Goal: Task Accomplishment & Management: Complete application form

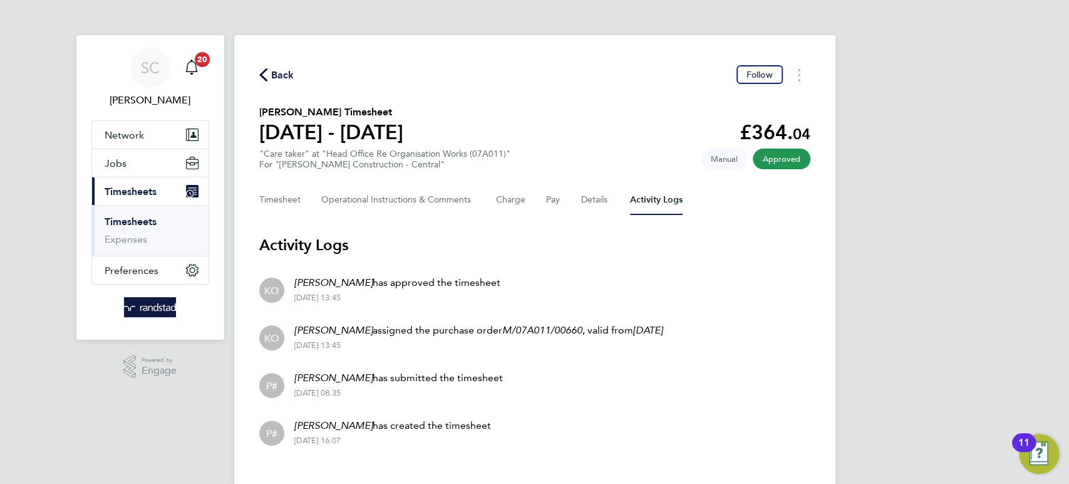
click at [289, 75] on span "Back" at bounding box center [282, 75] width 23 height 15
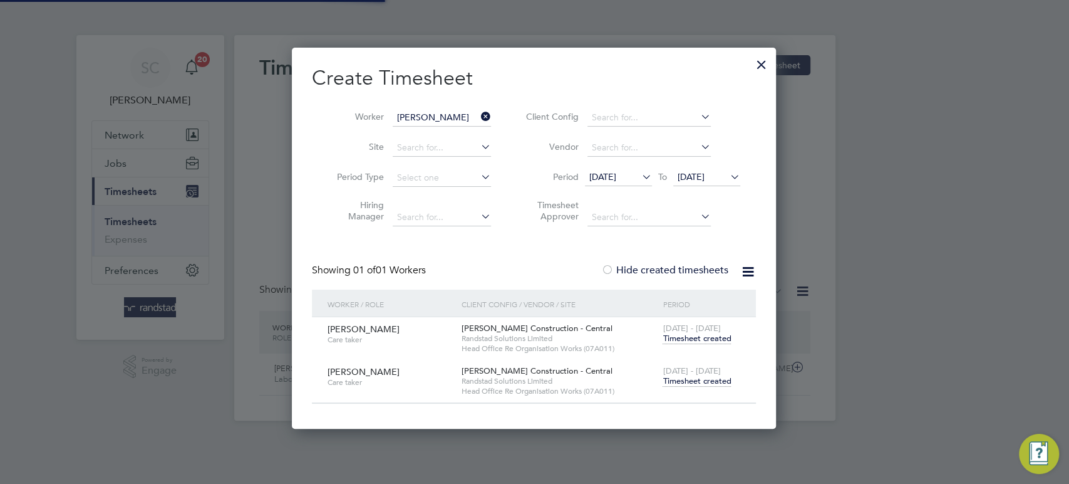
scroll to position [31, 108]
click at [701, 380] on span "Timesheet created" at bounding box center [697, 380] width 68 height 11
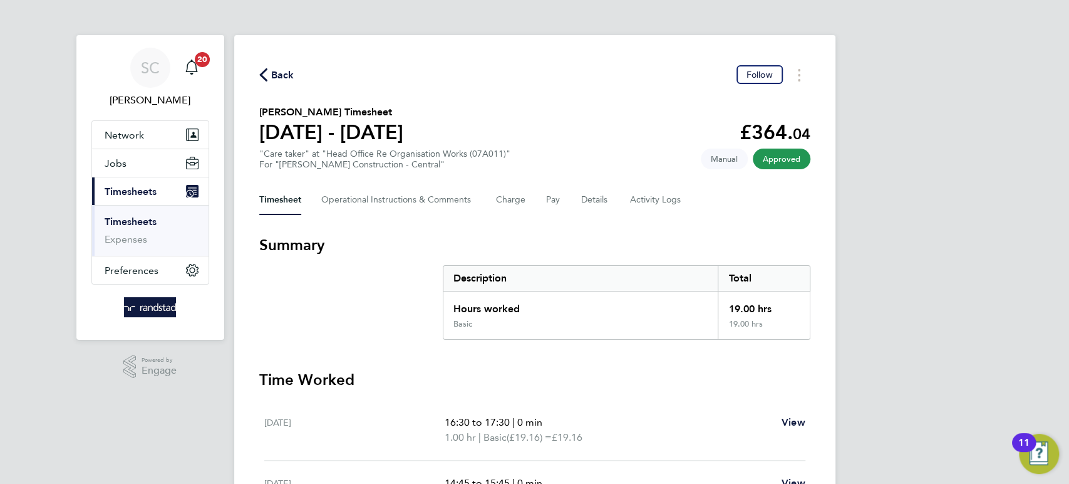
click at [273, 73] on span "Back" at bounding box center [282, 75] width 23 height 15
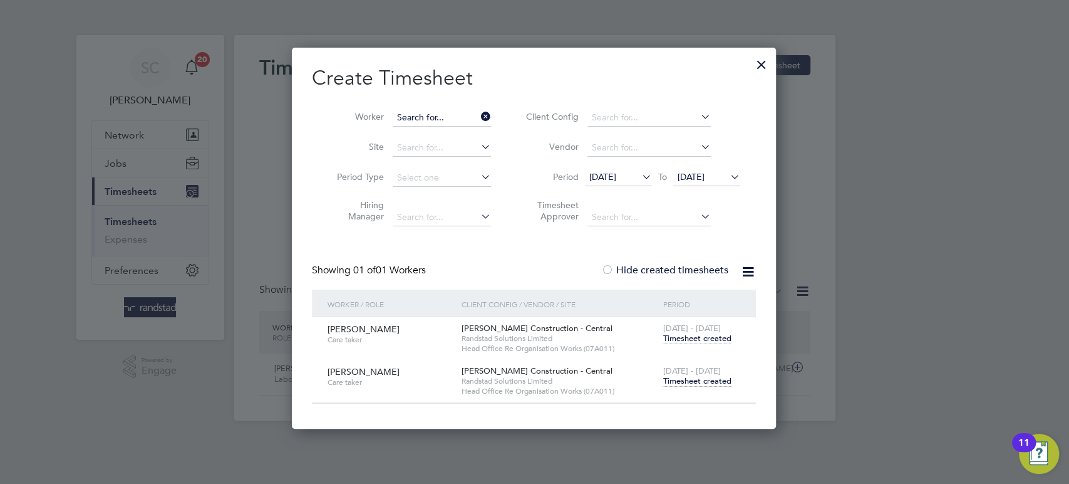
scroll to position [352, 486]
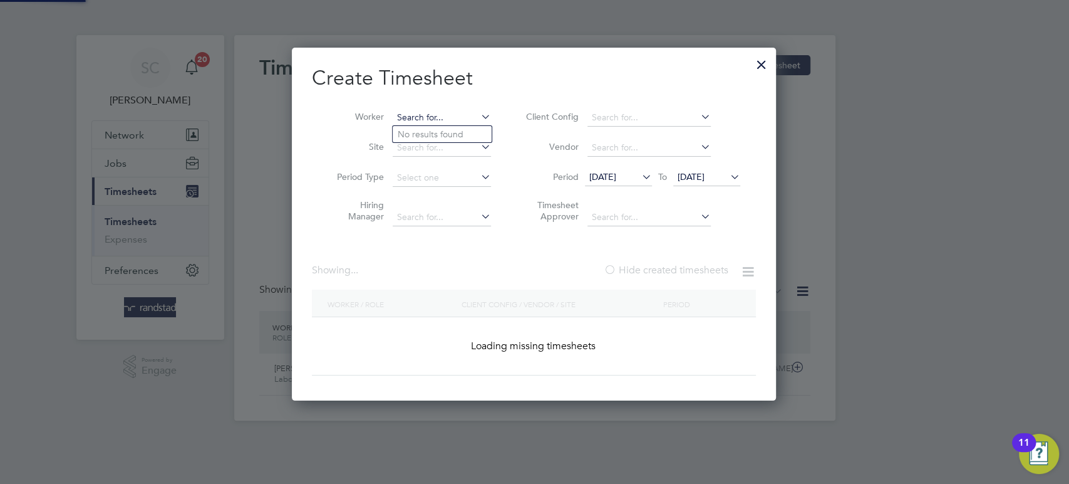
click at [421, 115] on input at bounding box center [442, 118] width 98 height 18
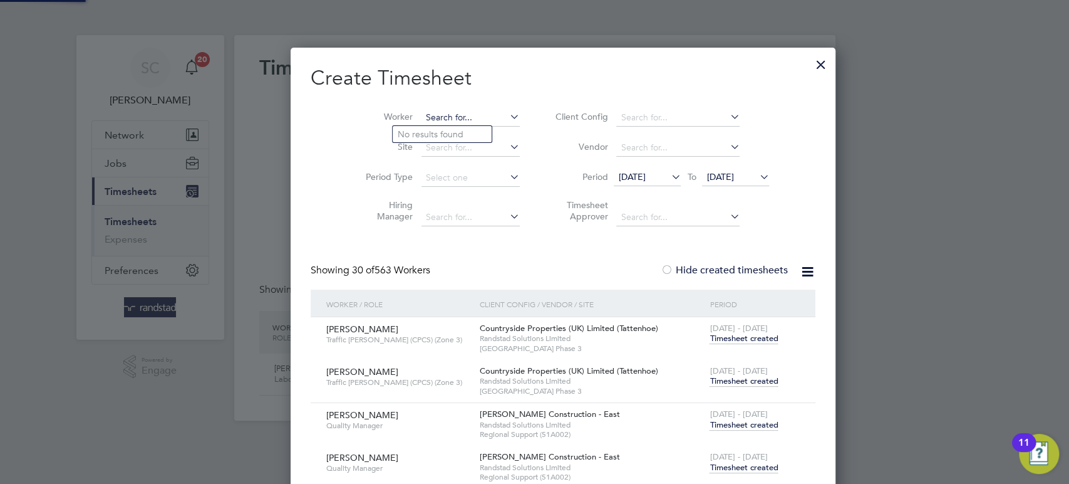
scroll to position [3013, 487]
click at [415, 133] on b "[PERSON_NAME]" at bounding box center [434, 134] width 73 height 11
type input "[PERSON_NAME]"
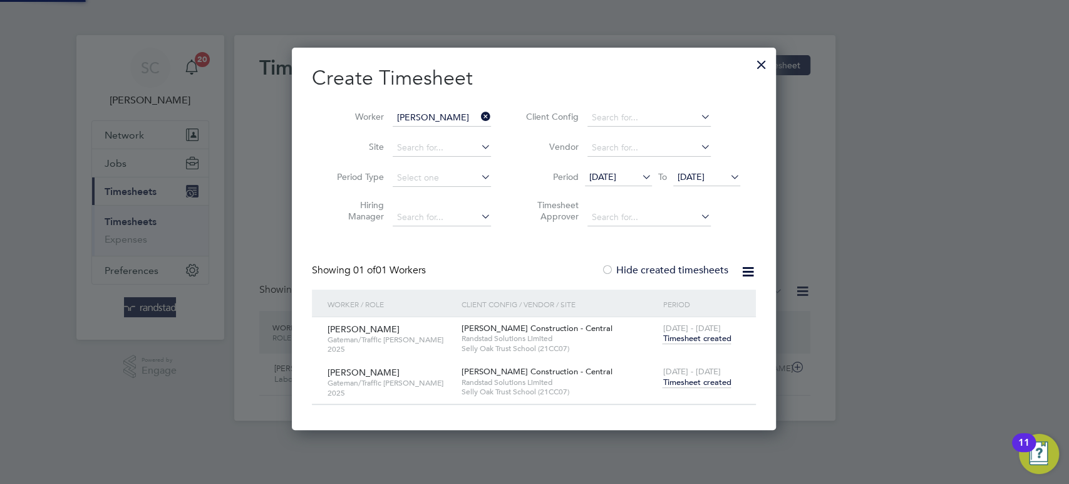
scroll to position [380, 486]
click at [697, 385] on span "Timesheet created" at bounding box center [697, 382] width 68 height 11
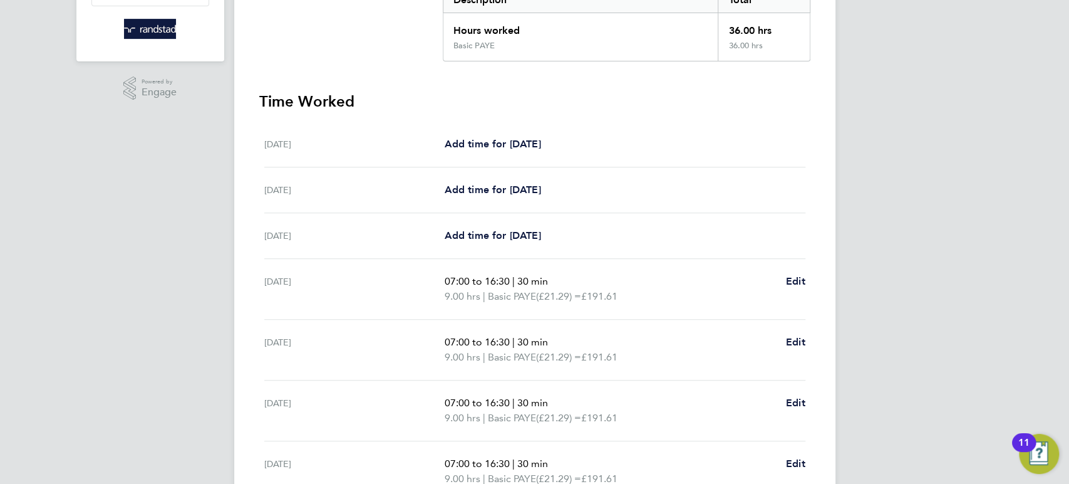
scroll to position [279, 0]
click at [496, 144] on span "Add time for [DATE]" at bounding box center [492, 143] width 96 height 12
select select "60"
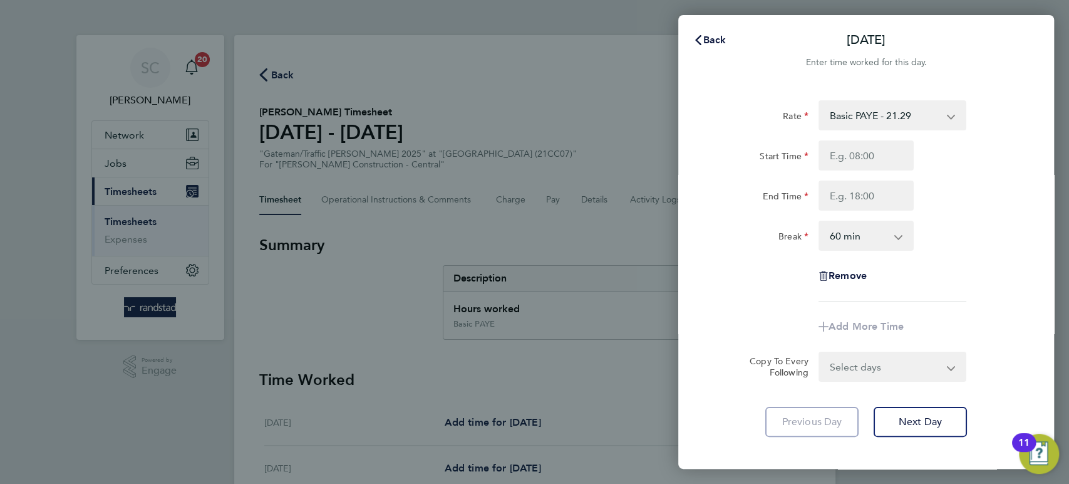
click at [875, 122] on select "Basic PAYE - 21.29 Overtime - 30.63" at bounding box center [885, 115] width 130 height 28
select select "60"
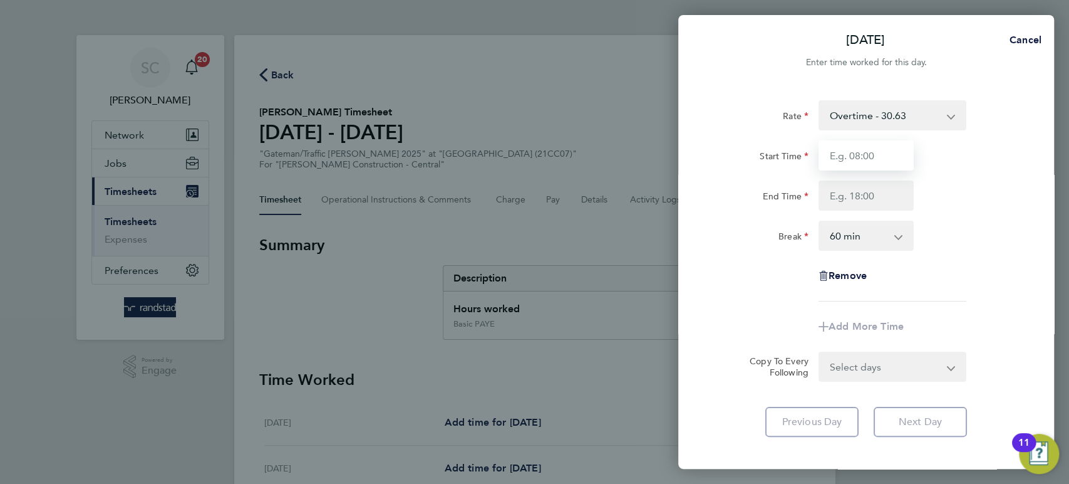
click at [862, 155] on input "Start Time" at bounding box center [866, 155] width 95 height 30
type input "07:00"
click at [855, 193] on input "End Time" at bounding box center [866, 195] width 95 height 30
click at [831, 196] on input "End Time" at bounding box center [866, 195] width 95 height 30
type input "18:00"
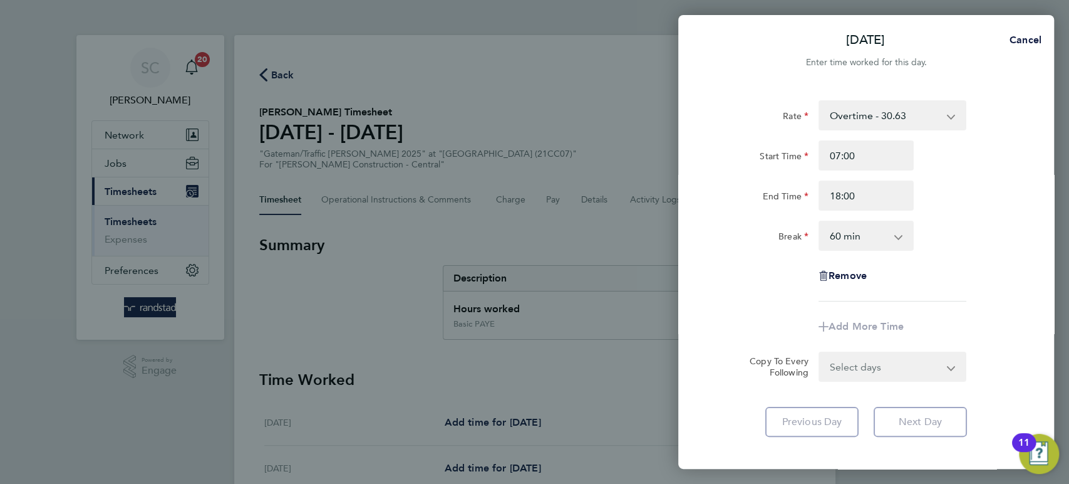
click at [890, 237] on select "0 min 15 min 30 min 45 min 60 min 75 min 90 min" at bounding box center [859, 236] width 78 height 28
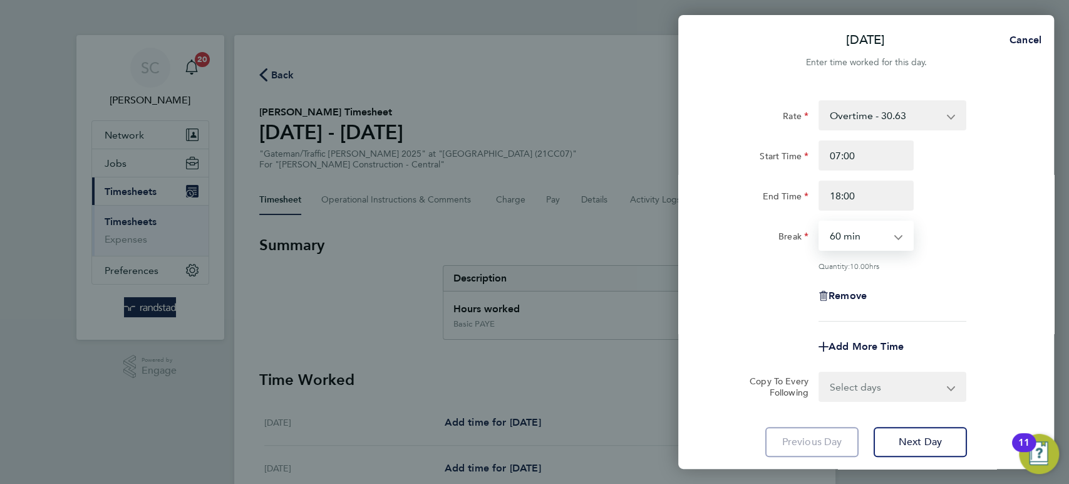
select select "0"
click at [820, 222] on select "0 min 15 min 30 min 45 min 60 min 75 min 90 min" at bounding box center [859, 236] width 78 height 28
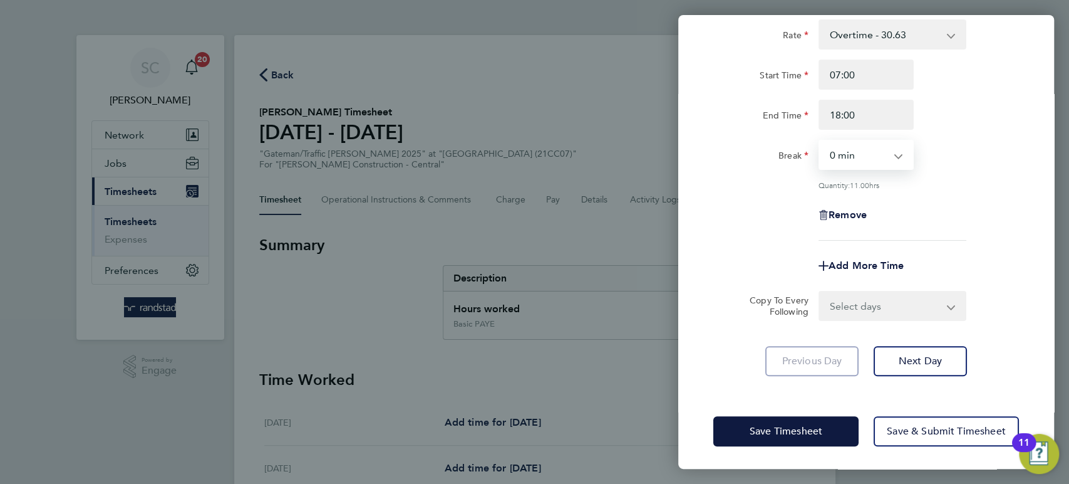
scroll to position [81, 0]
click at [782, 427] on span "Save Timesheet" at bounding box center [786, 430] width 73 height 13
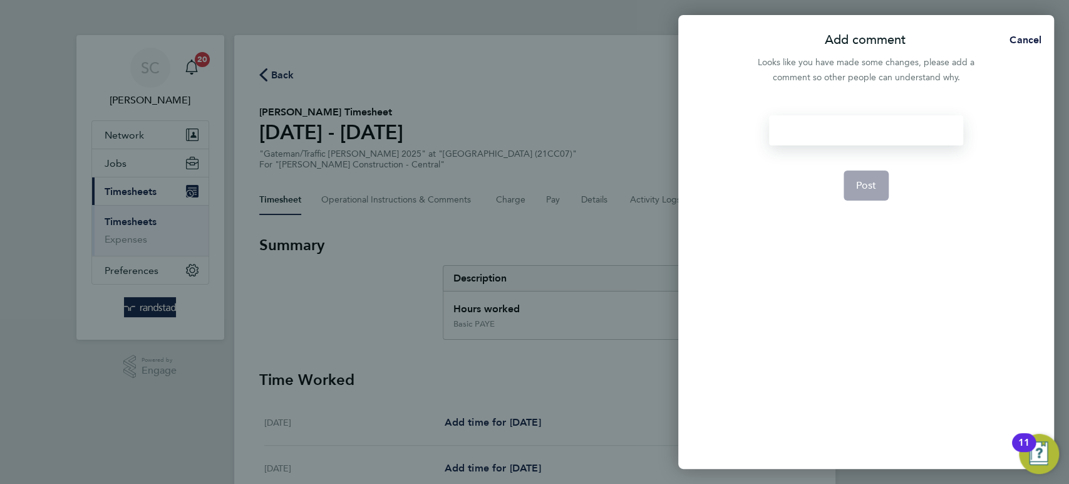
click at [823, 130] on div at bounding box center [866, 130] width 194 height 30
click at [821, 131] on div at bounding box center [866, 130] width 194 height 30
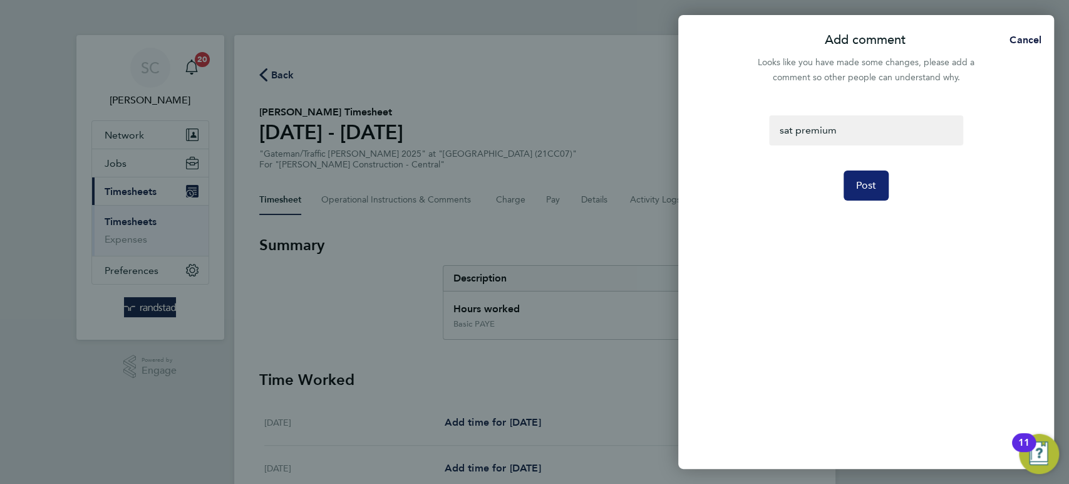
click at [870, 190] on span "Post" at bounding box center [866, 185] width 21 height 13
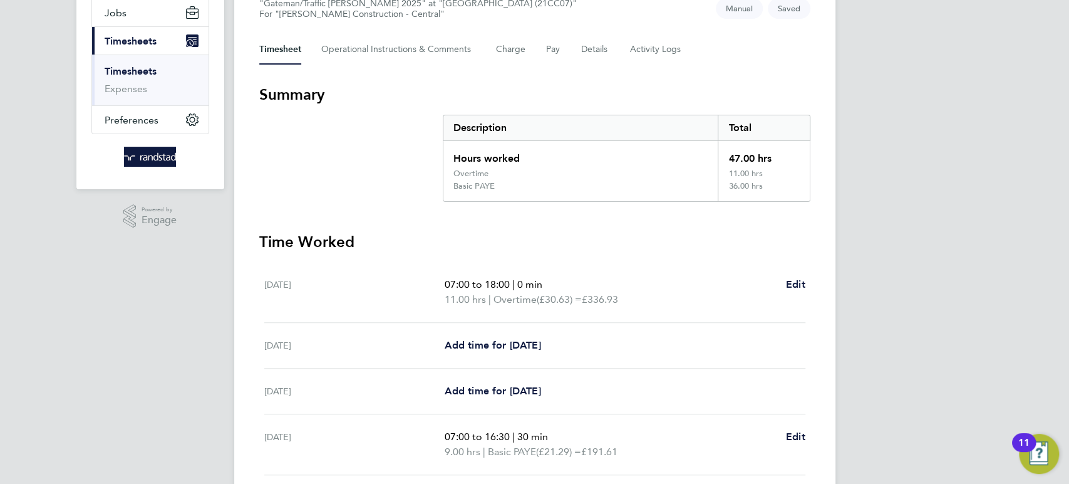
scroll to position [158, 0]
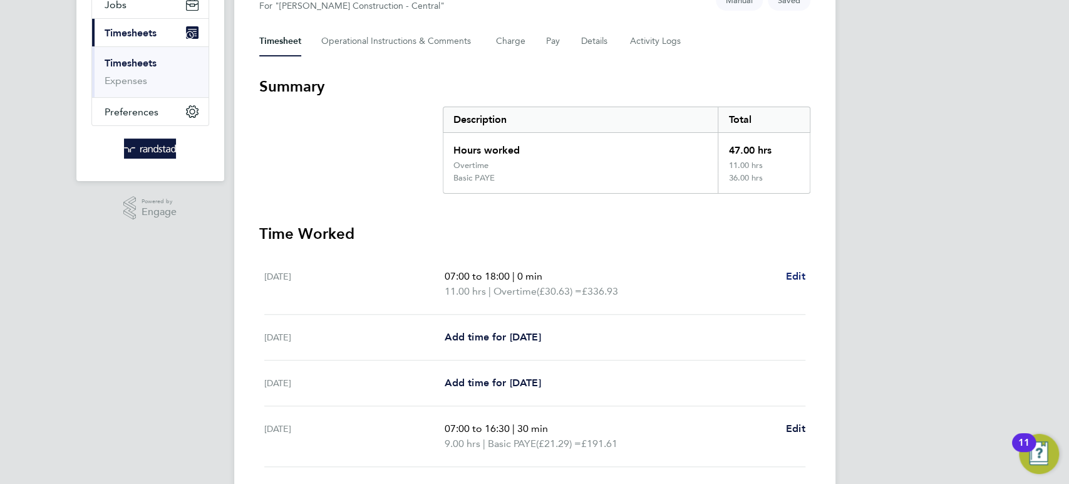
click at [790, 276] on span "Edit" at bounding box center [795, 276] width 19 height 12
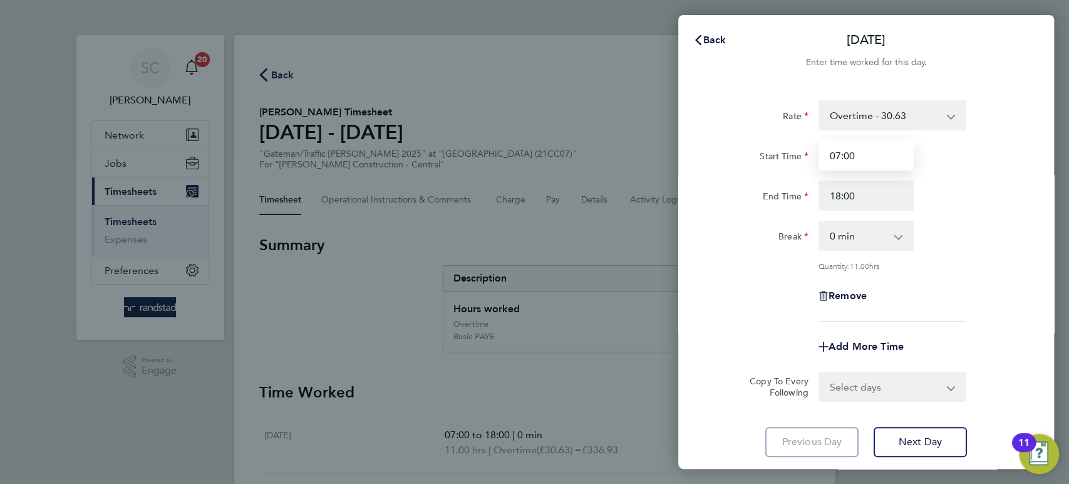
drag, startPoint x: 875, startPoint y: 153, endPoint x: 787, endPoint y: 145, distance: 88.7
click at [792, 157] on div "Start Time 07:00" at bounding box center [867, 155] width 316 height 30
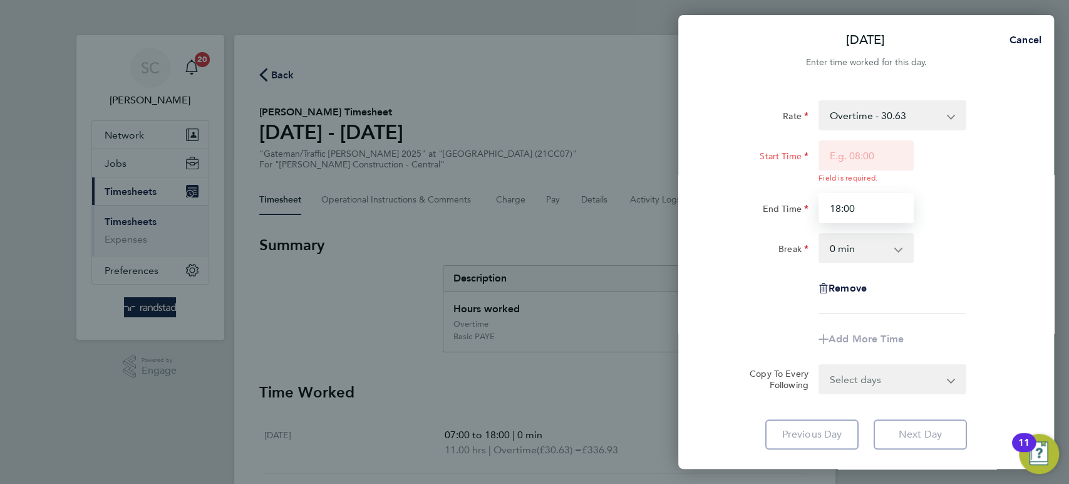
click at [876, 194] on input "18:00" at bounding box center [866, 208] width 95 height 30
drag, startPoint x: 859, startPoint y: 199, endPoint x: 756, endPoint y: 177, distance: 104.9
click at [759, 206] on div "End Time 18:00" at bounding box center [867, 208] width 316 height 30
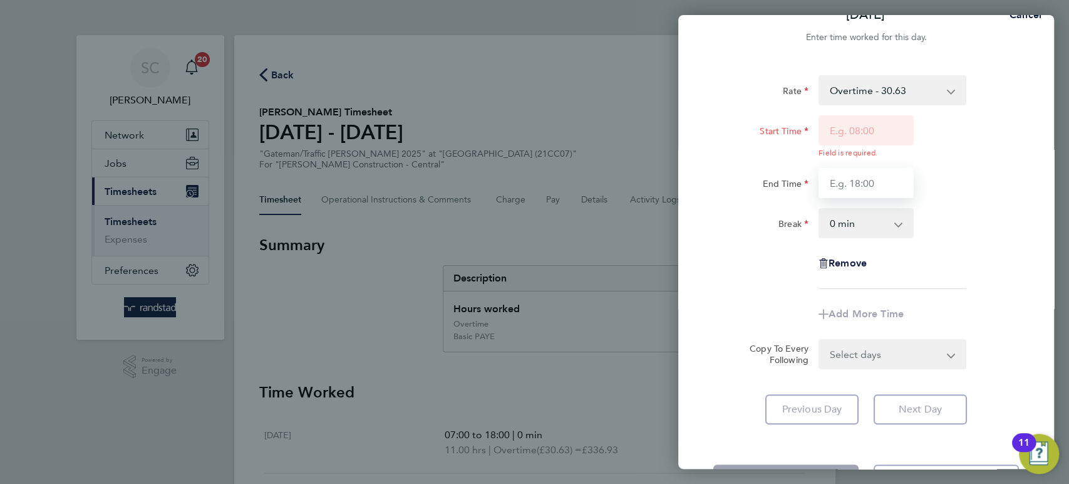
scroll to position [75, 0]
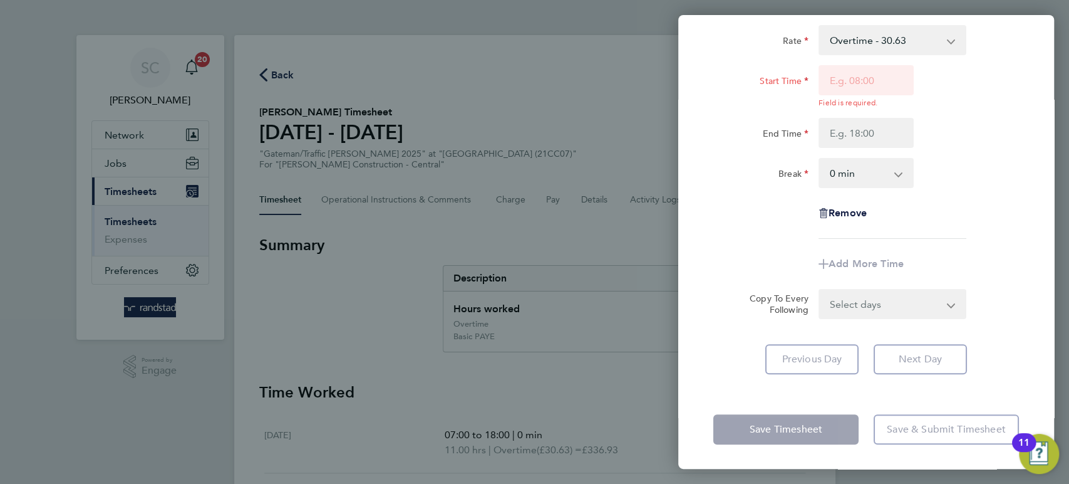
click at [817, 429] on app-form-button "Save Timesheet" at bounding box center [790, 429] width 153 height 30
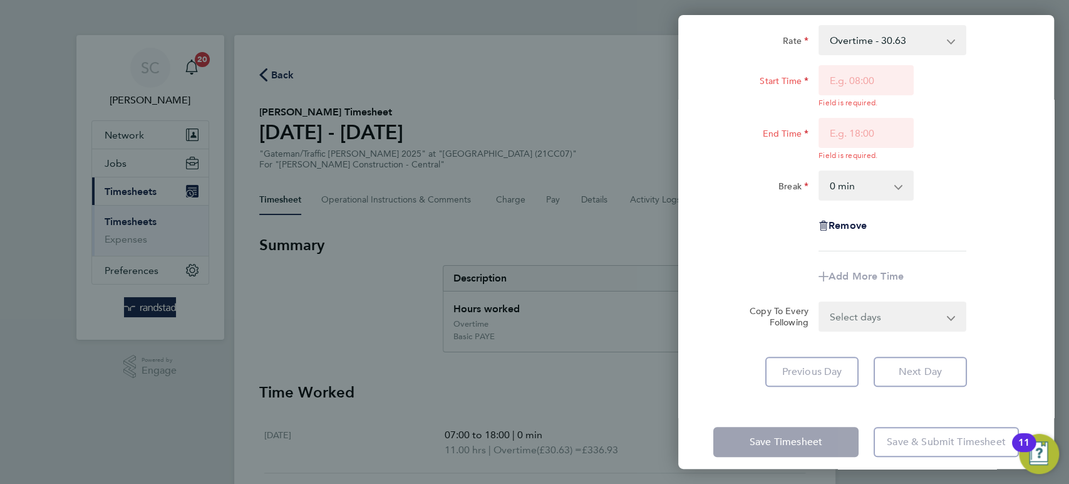
click at [811, 439] on app-form-button "Save Timesheet" at bounding box center [790, 442] width 153 height 30
click at [1019, 45] on div "Rate Overtime - 30.63 Basic PAYE - 21.29" at bounding box center [867, 40] width 316 height 30
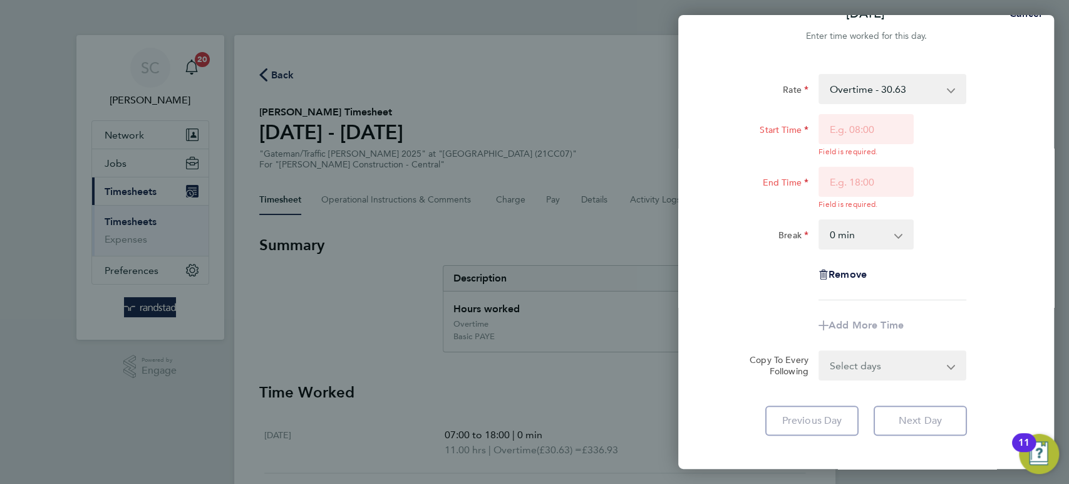
scroll to position [0, 0]
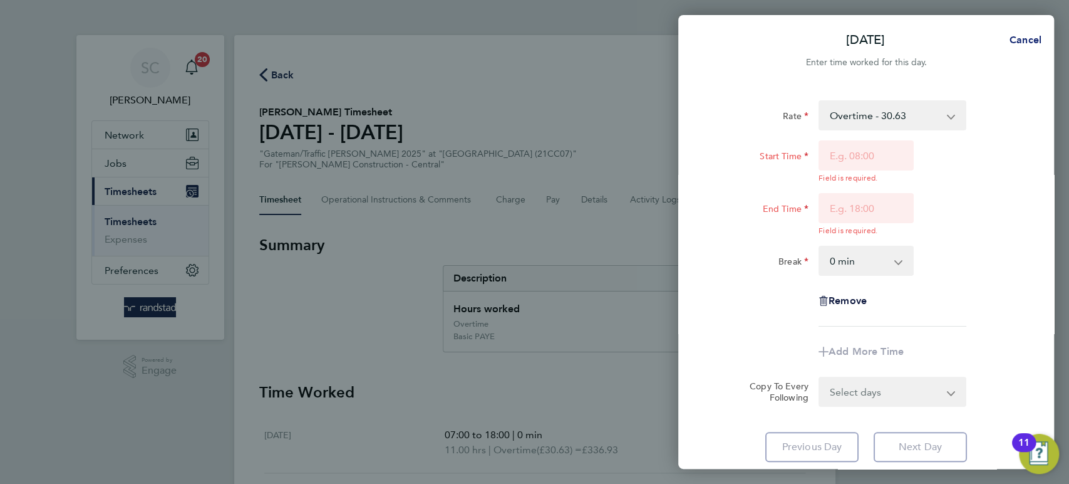
click at [1034, 41] on span "Cancel" at bounding box center [1024, 40] width 36 height 12
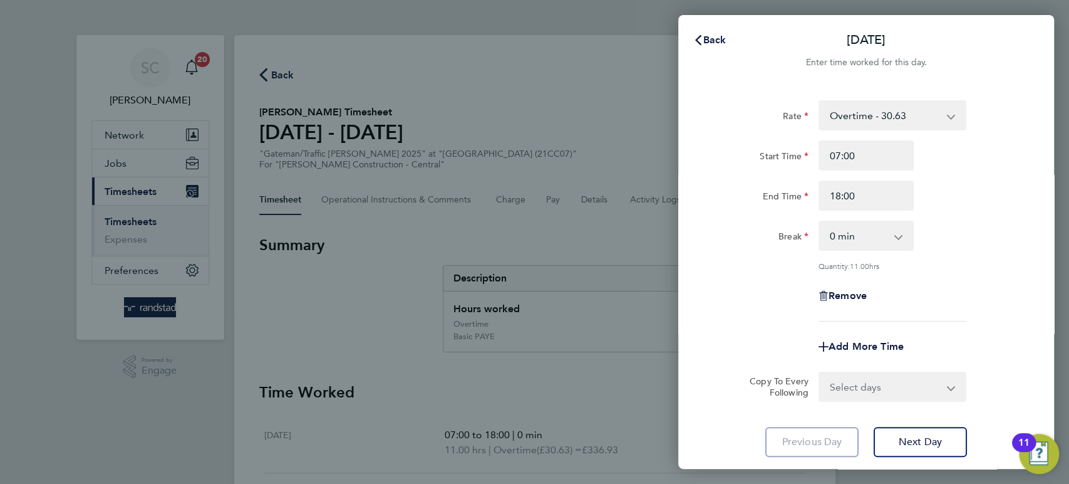
click at [857, 288] on div "Remove" at bounding box center [866, 296] width 105 height 30
click at [849, 299] on span "Remove" at bounding box center [848, 295] width 38 height 12
select select "null"
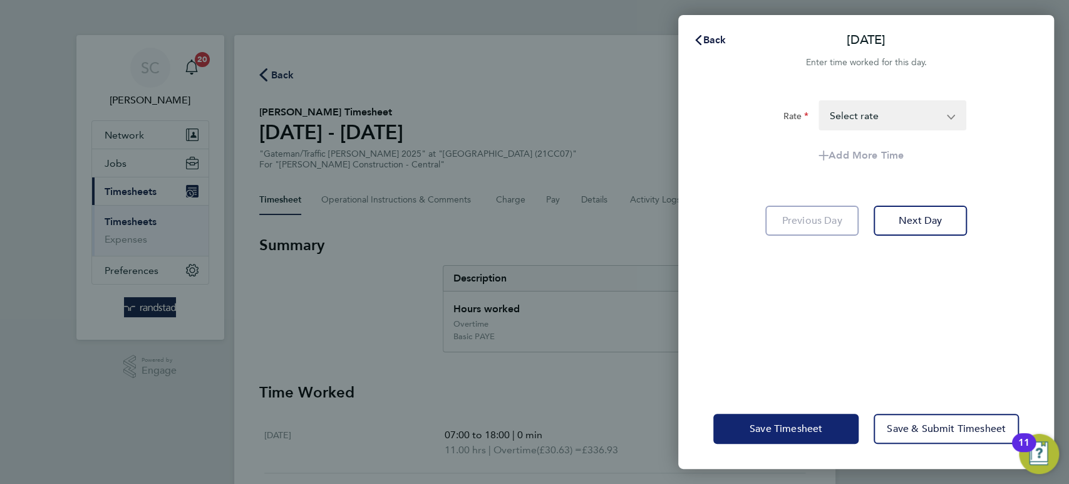
click at [775, 435] on button "Save Timesheet" at bounding box center [786, 428] width 145 height 30
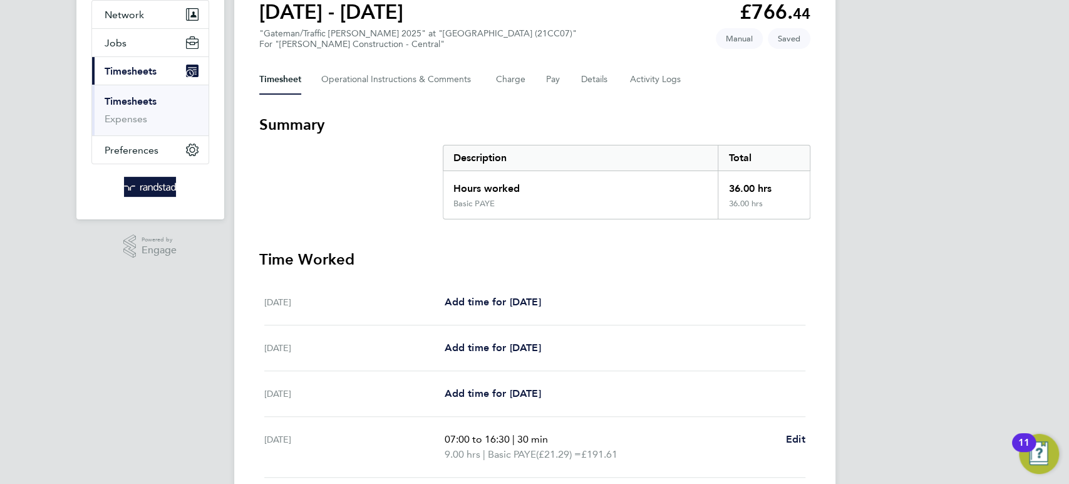
scroll to position [382, 0]
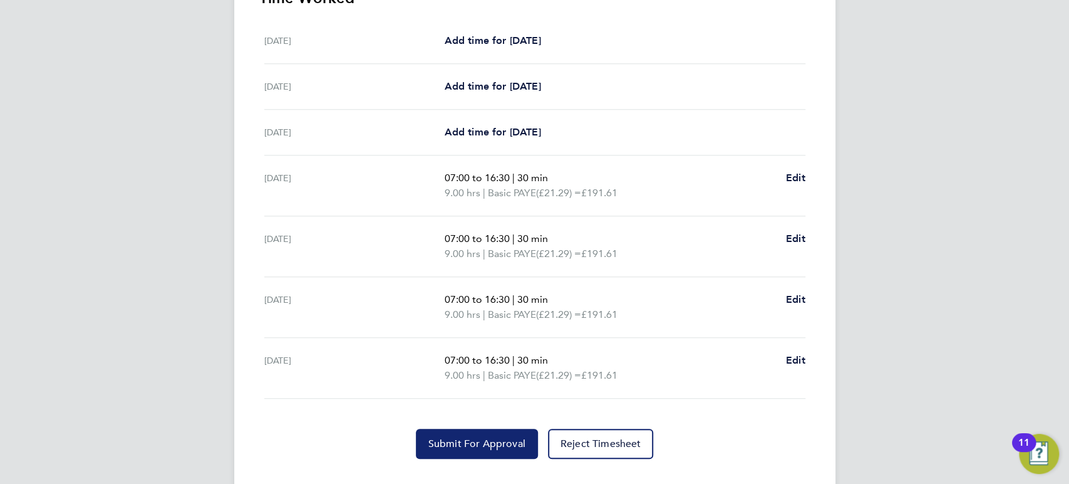
click at [462, 445] on span "Submit For Approval" at bounding box center [477, 443] width 97 height 13
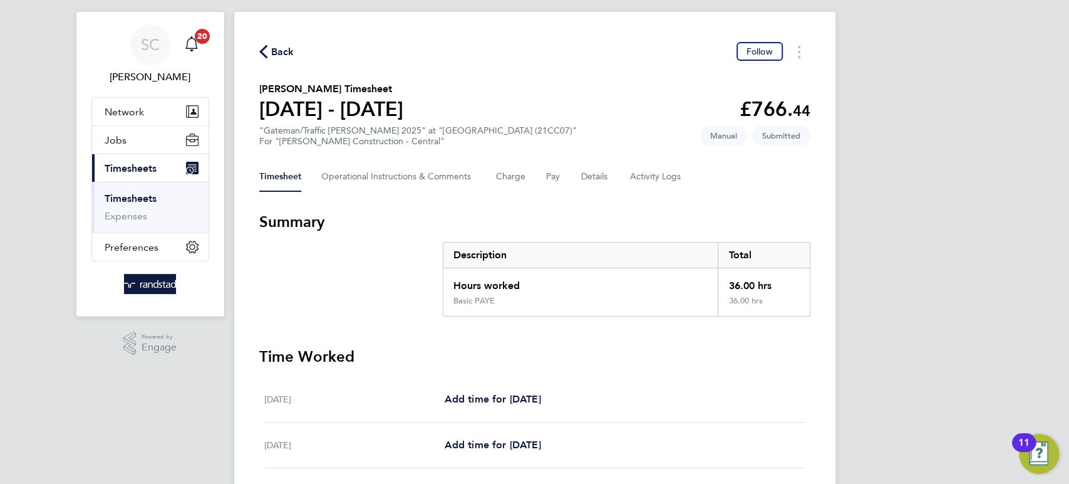
scroll to position [0, 0]
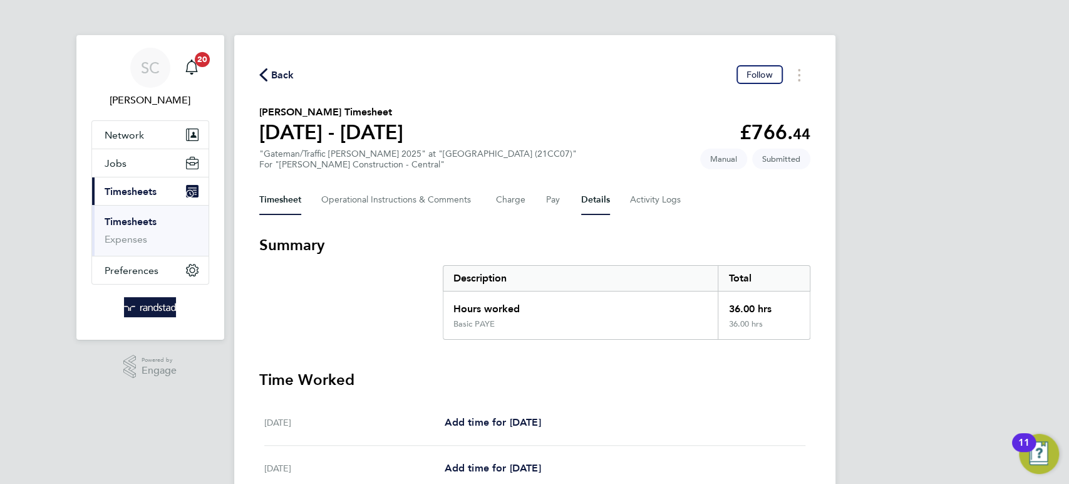
click at [598, 194] on button "Details" at bounding box center [595, 200] width 29 height 30
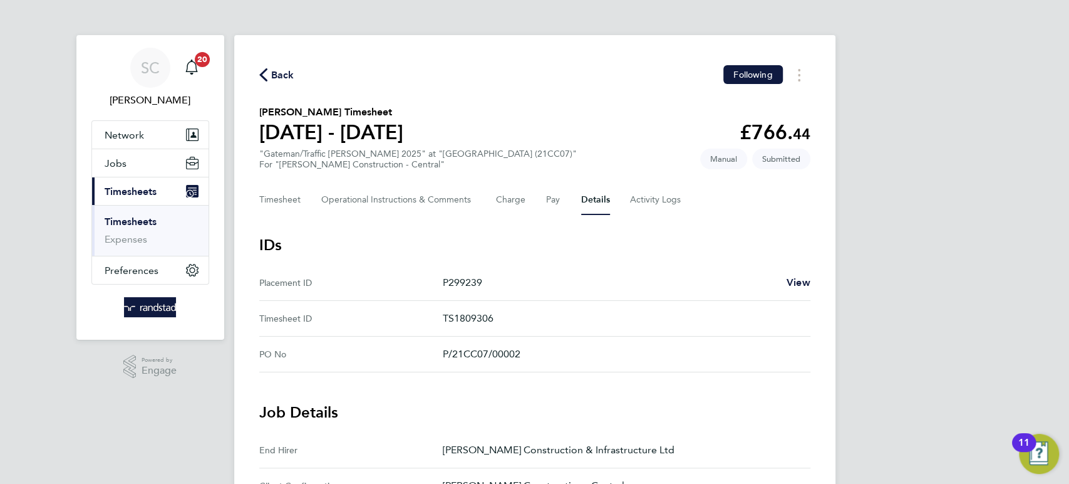
click at [288, 71] on span "Back" at bounding box center [282, 75] width 23 height 15
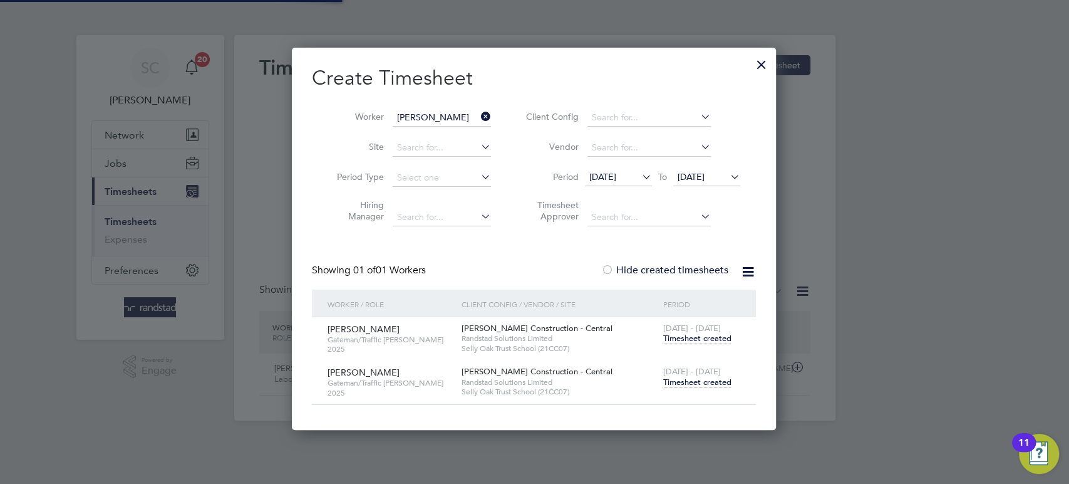
scroll to position [31, 108]
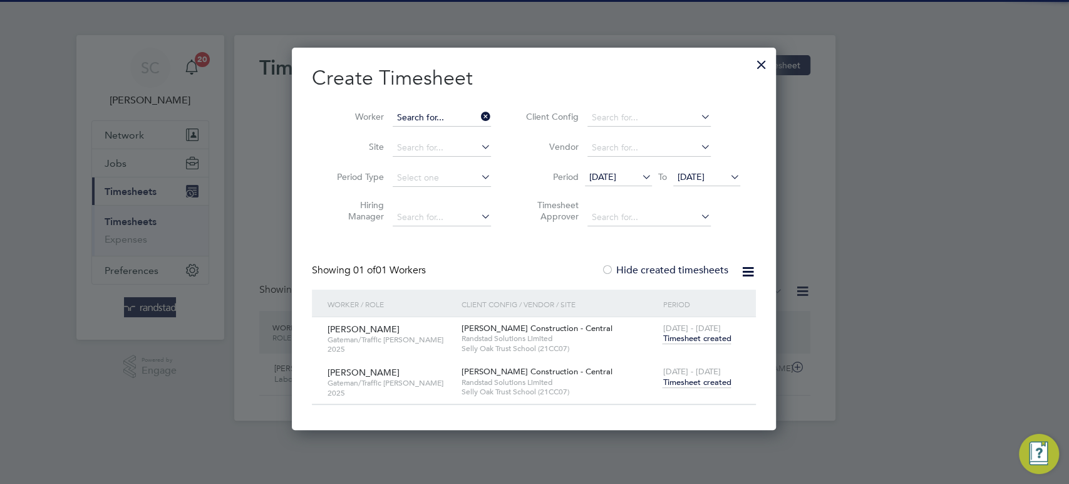
click at [445, 122] on input at bounding box center [442, 118] width 98 height 18
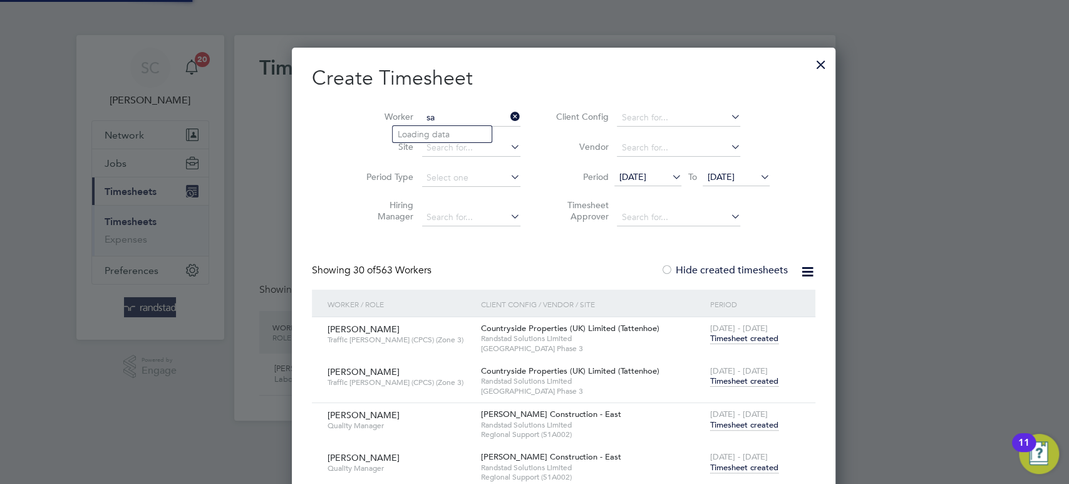
scroll to position [3013, 487]
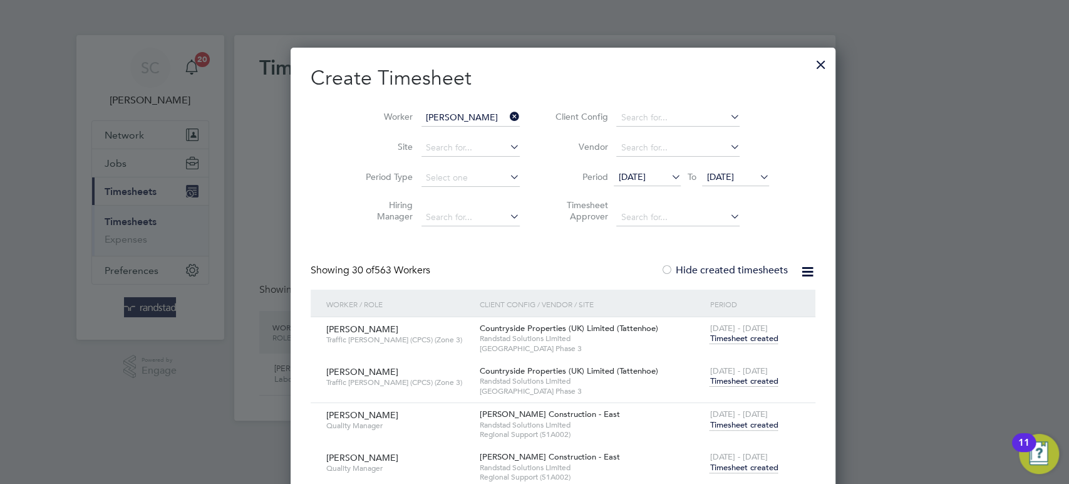
click at [440, 139] on li "[PERSON_NAME] atari" at bounding box center [442, 134] width 99 height 17
type input "[PERSON_NAME]"
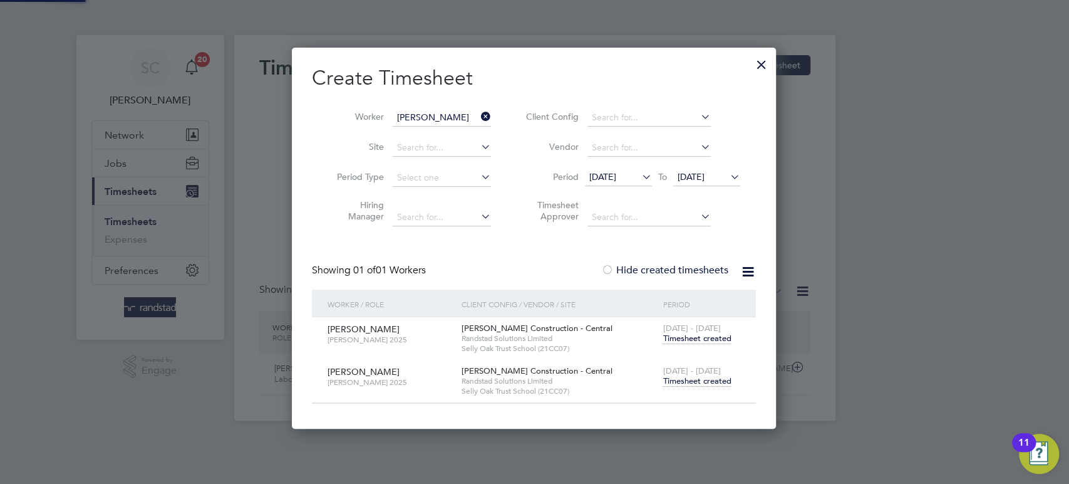
scroll to position [380, 486]
click at [707, 379] on span "Timesheet created" at bounding box center [697, 380] width 68 height 11
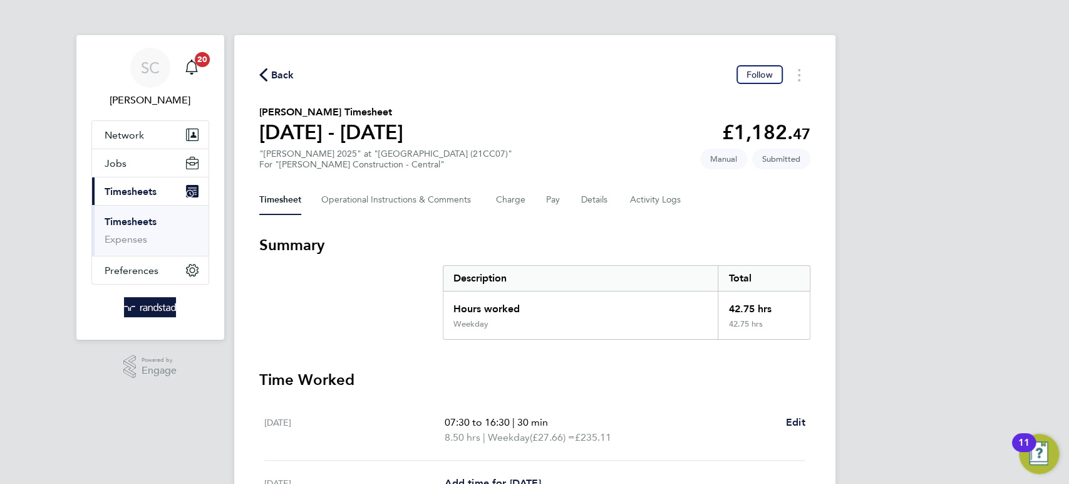
click at [279, 74] on span "Back" at bounding box center [282, 75] width 23 height 15
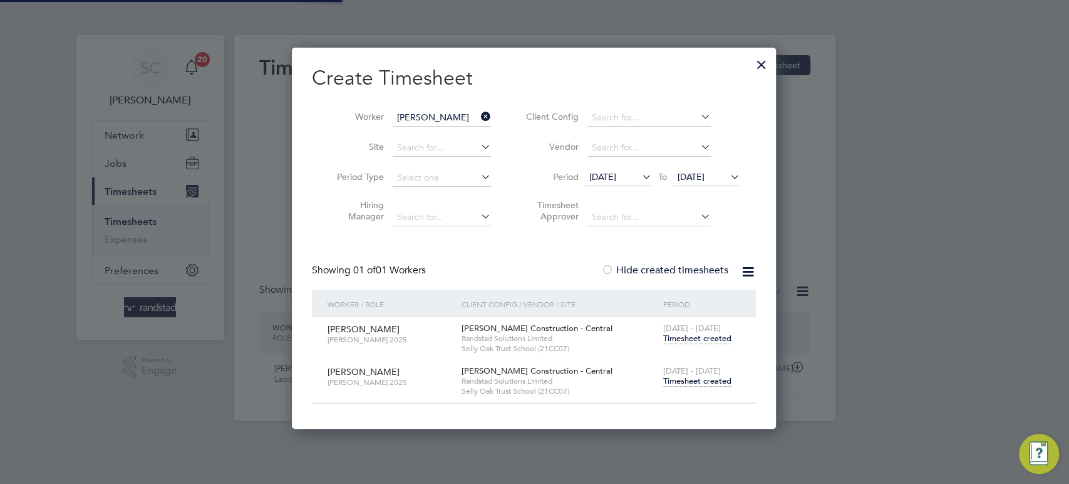
scroll to position [31, 108]
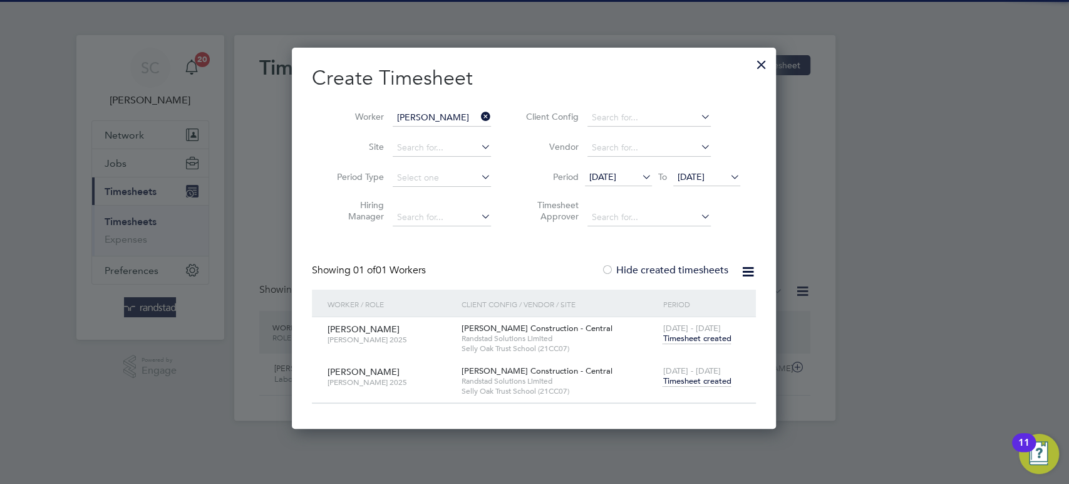
click at [417, 107] on li "Worker [PERSON_NAME]" at bounding box center [409, 118] width 195 height 30
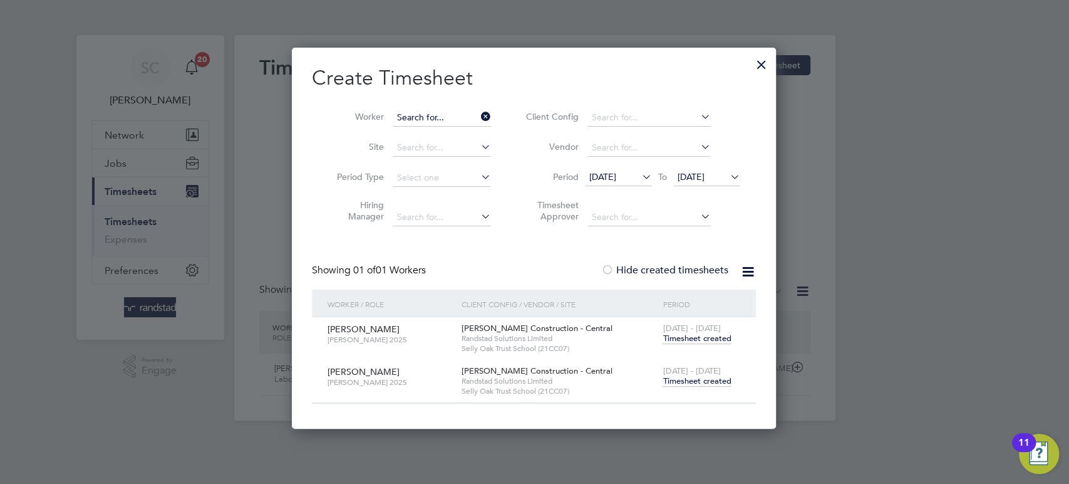
click at [418, 114] on input at bounding box center [442, 118] width 98 height 18
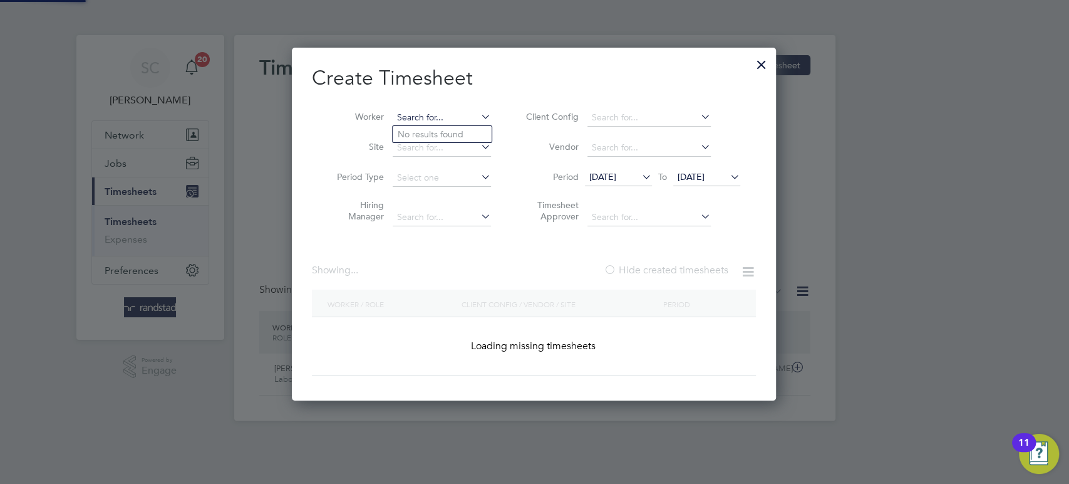
scroll to position [0, 0]
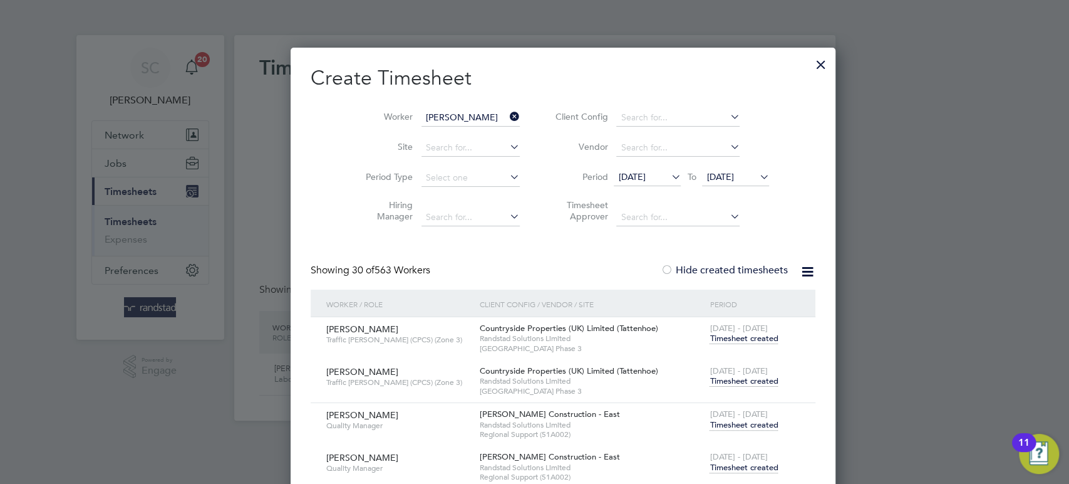
click at [409, 139] on li "[PERSON_NAME] imatira" at bounding box center [454, 134] width 123 height 17
type input "[PERSON_NAME]"
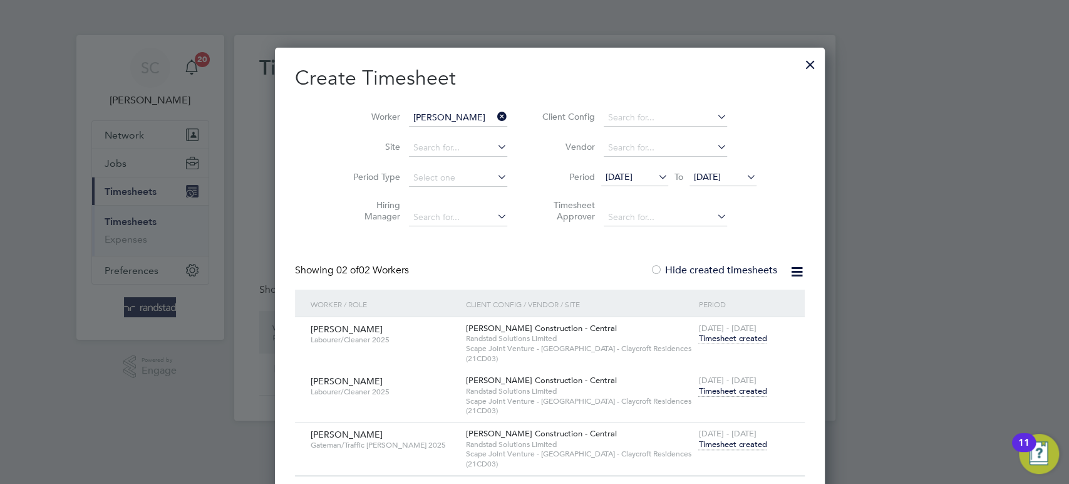
click at [715, 445] on span "Timesheet created" at bounding box center [733, 444] width 68 height 11
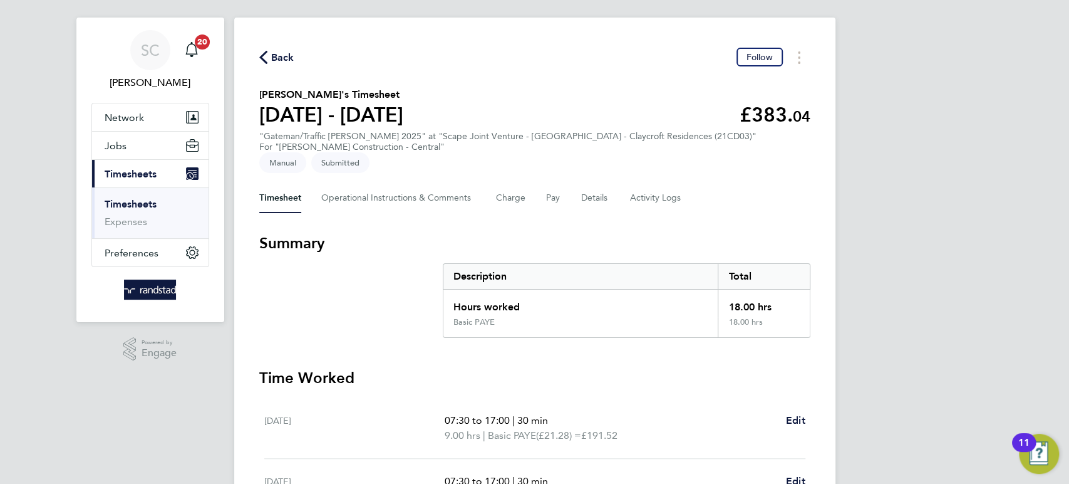
click at [291, 59] on span "Back" at bounding box center [282, 57] width 23 height 15
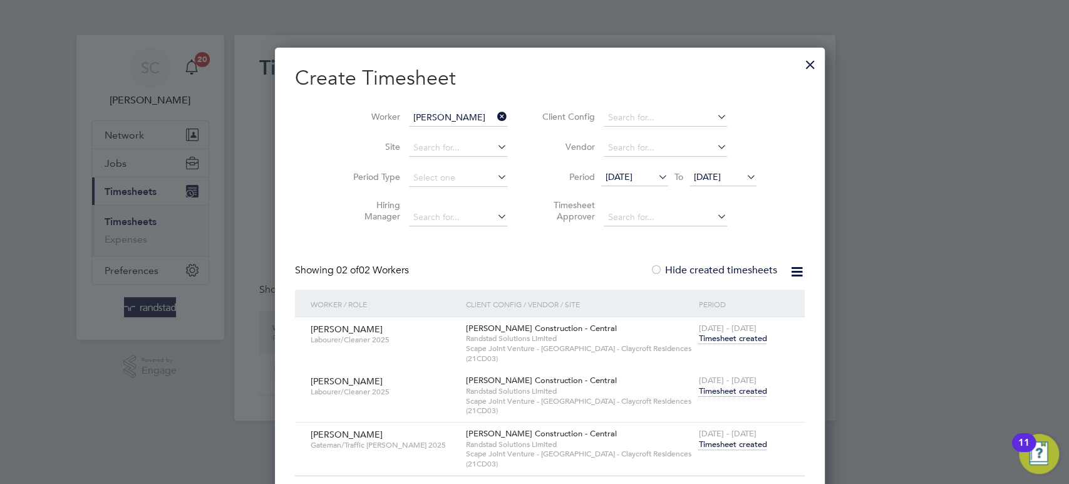
click at [703, 387] on span "Timesheet created" at bounding box center [733, 390] width 68 height 11
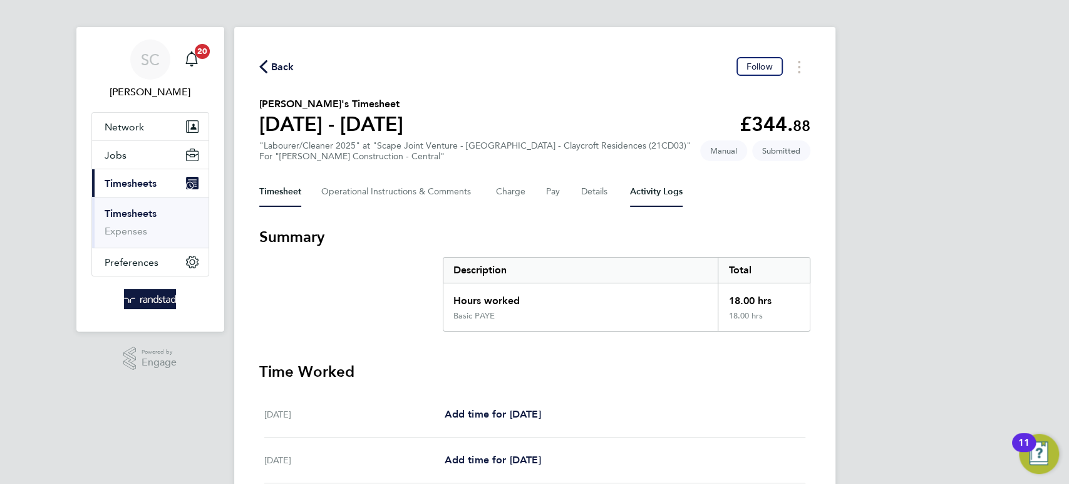
click at [659, 182] on Logs-tab "Activity Logs" at bounding box center [656, 192] width 53 height 30
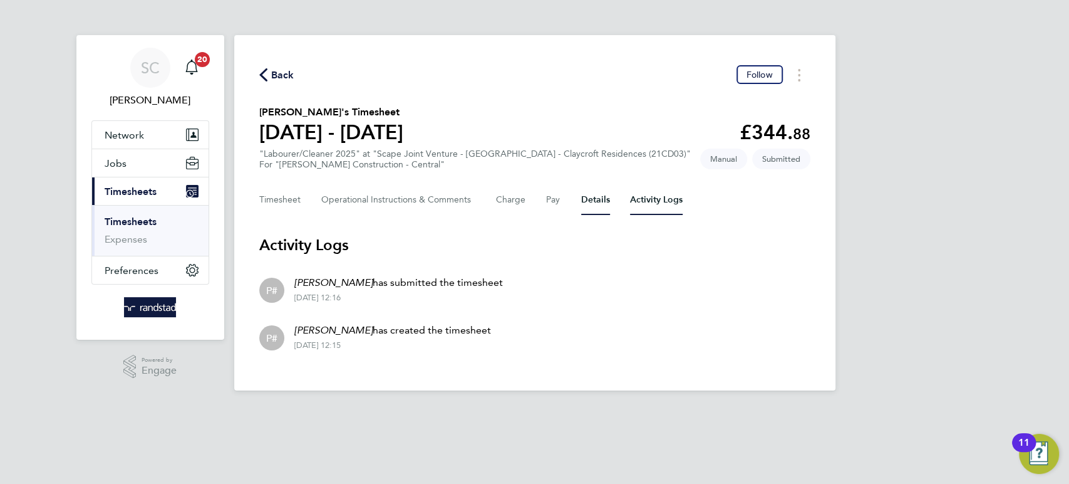
click at [596, 195] on button "Details" at bounding box center [595, 200] width 29 height 30
